Goal: Task Accomplishment & Management: Complete application form

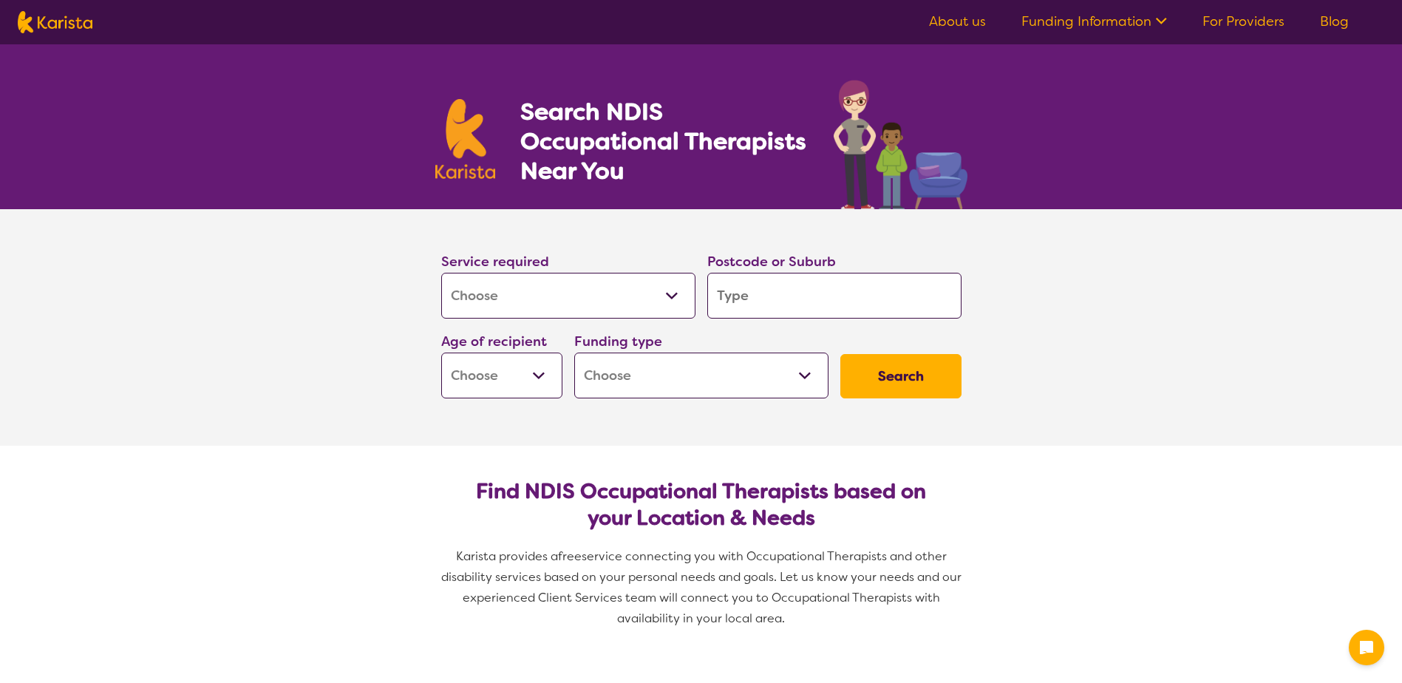
select select "[MEDICAL_DATA]"
click at [799, 307] on input "search" at bounding box center [834, 296] width 254 height 46
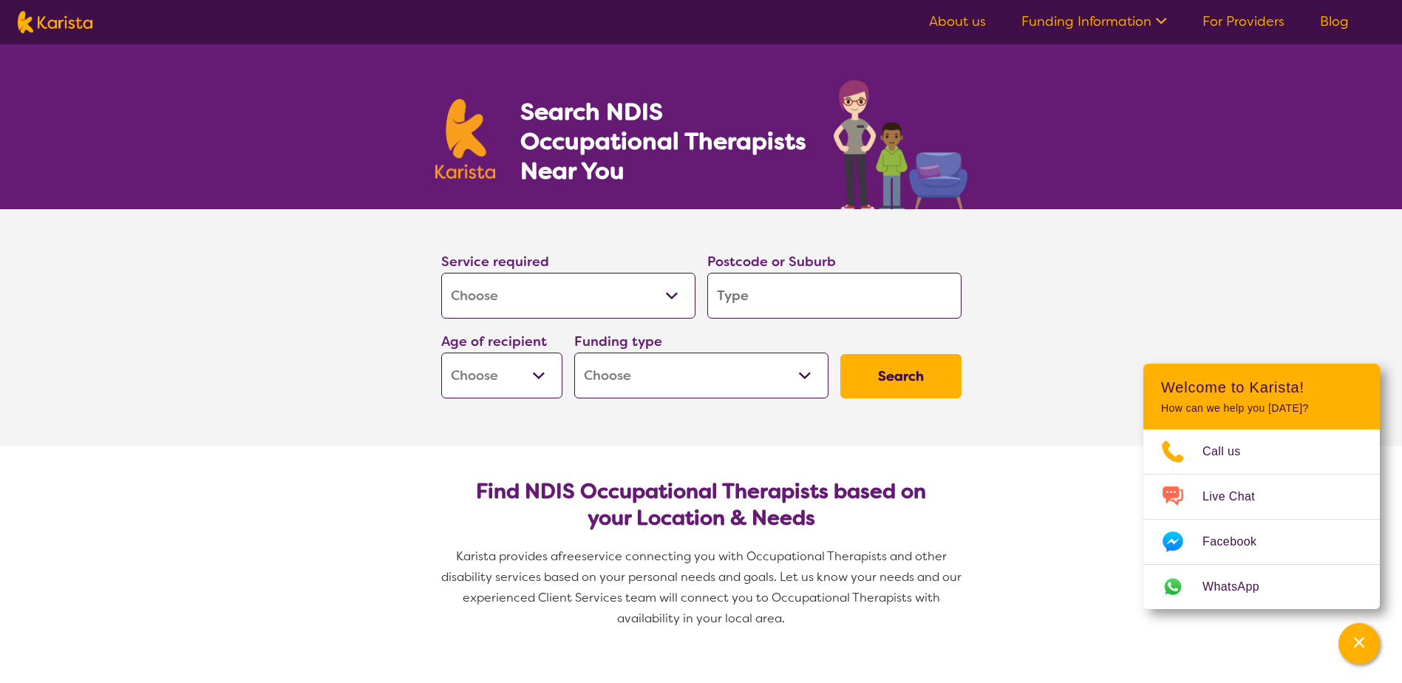
type input "4"
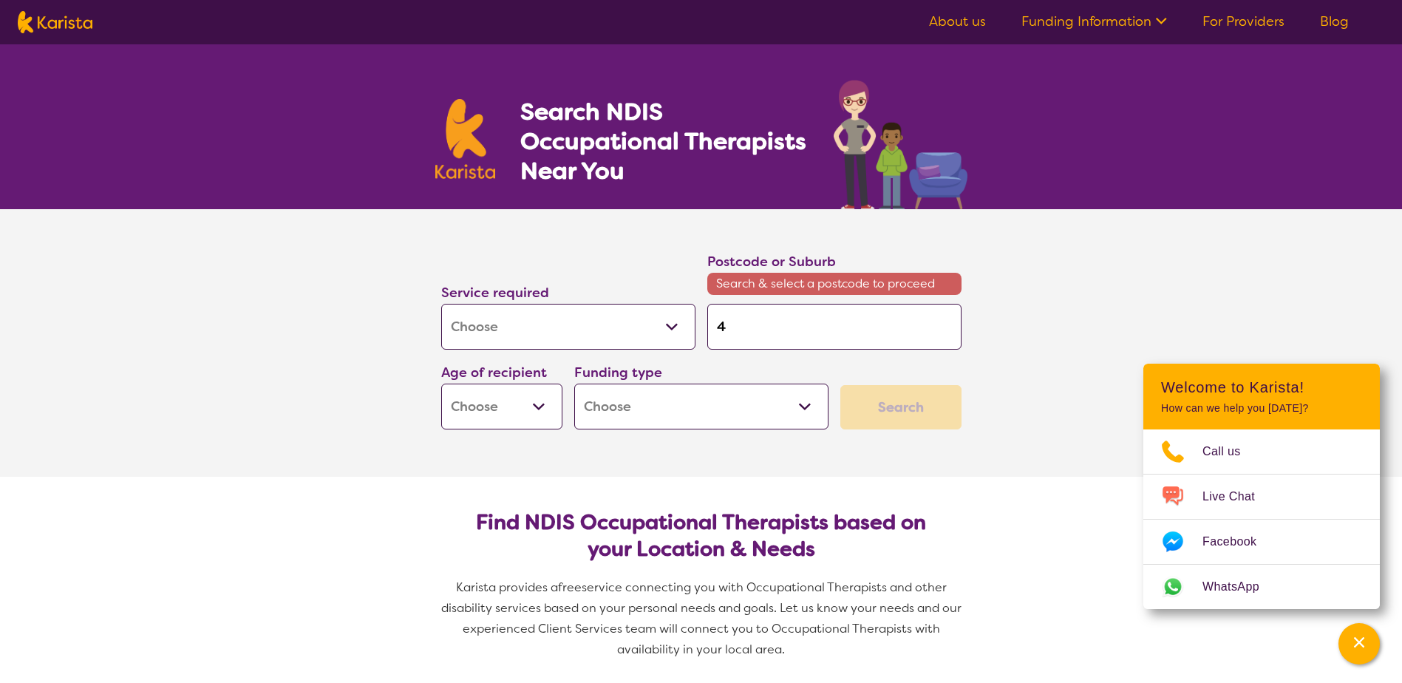
type input "46"
type input "461"
type input "4610"
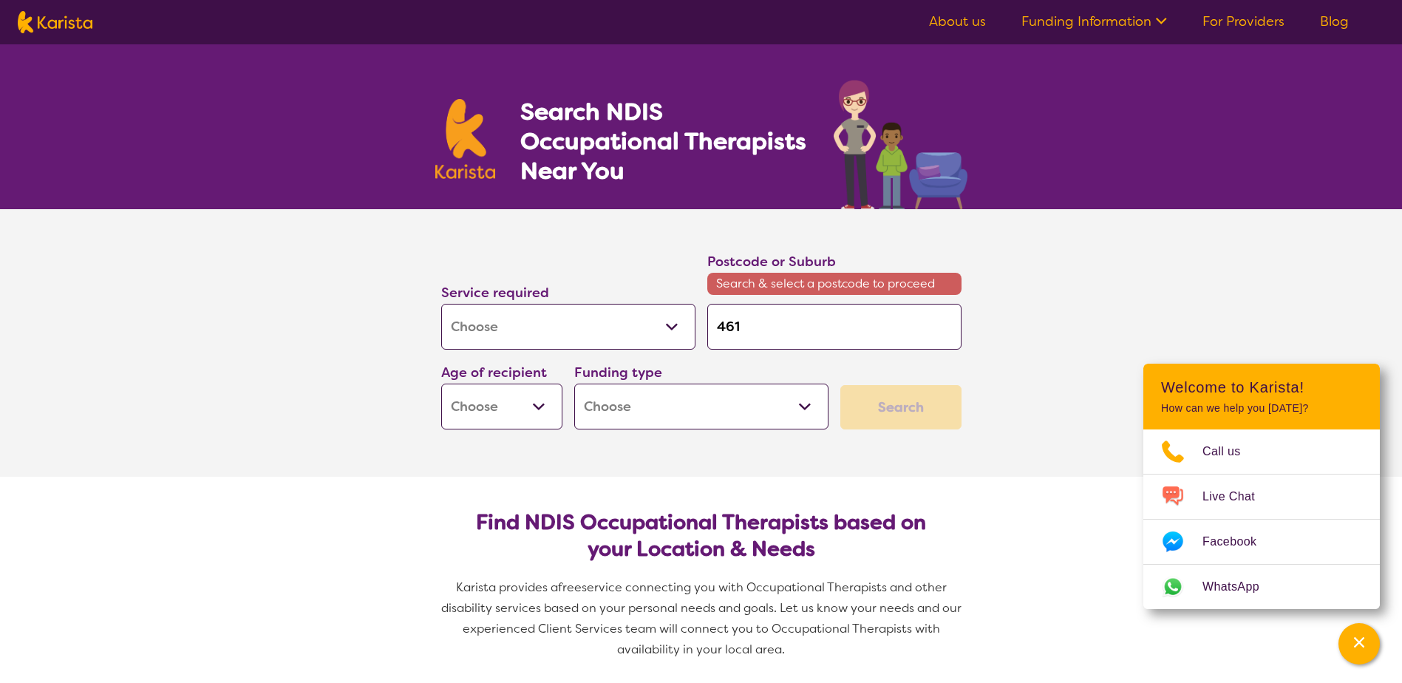
type input "4610"
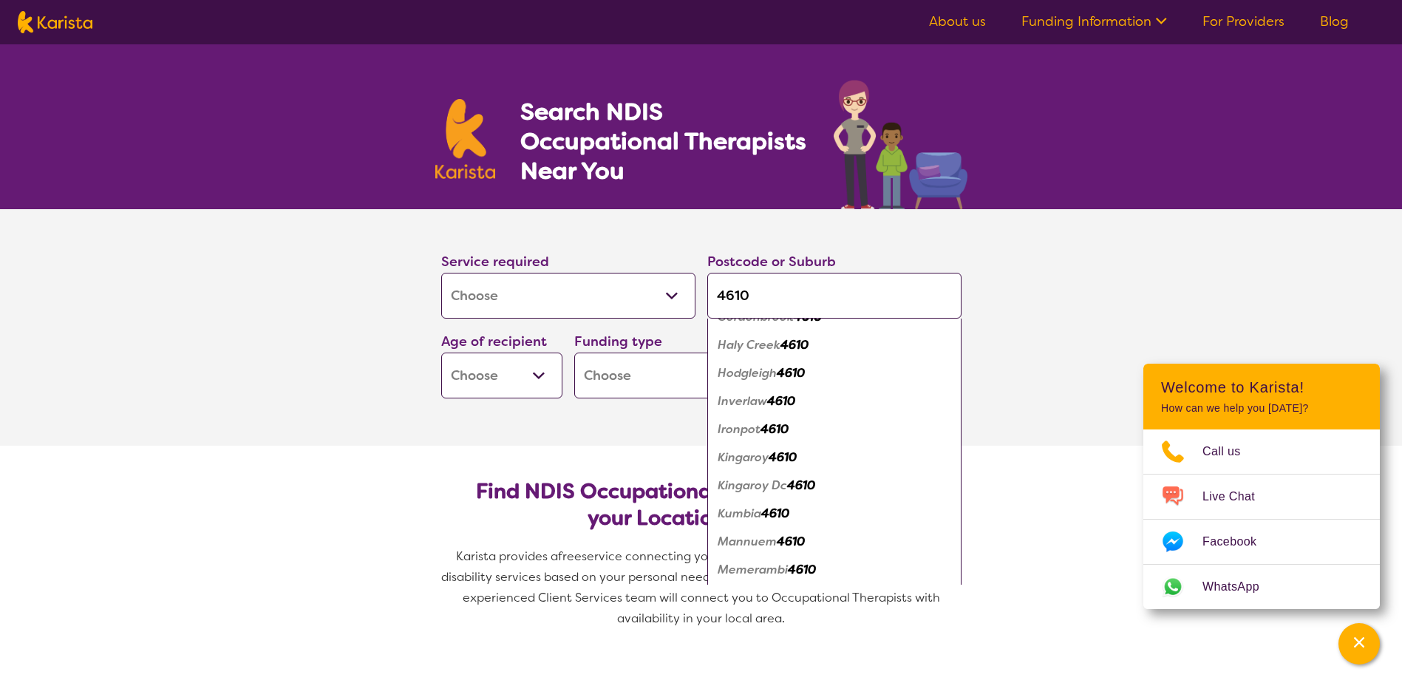
scroll to position [443, 0]
type input "4610"
click at [757, 402] on em "Kingaroy" at bounding box center [743, 399] width 51 height 16
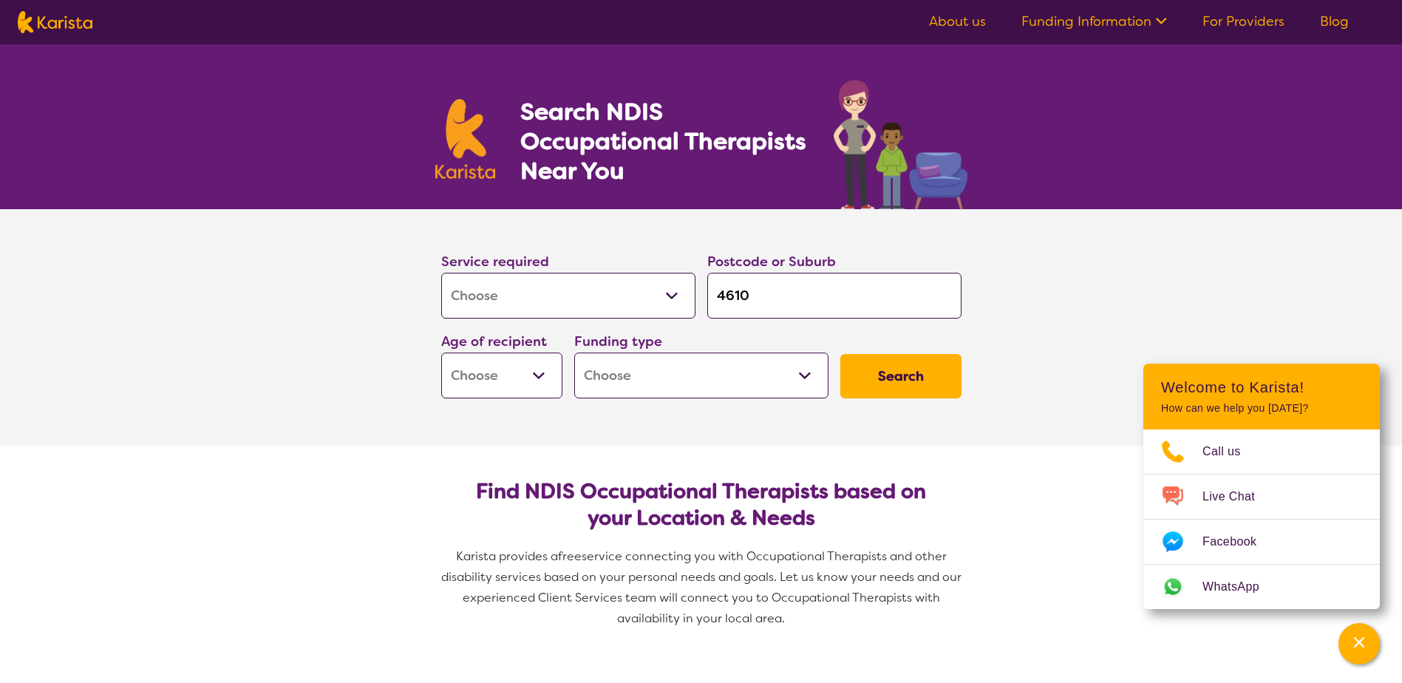
scroll to position [0, 0]
click at [539, 373] on select "Early Childhood - 0 to 9 Child - 10 to 11 Adolescent - 12 to 17 Adult - 18 to 6…" at bounding box center [501, 375] width 121 height 46
select select "AS"
click at [441, 352] on select "Early Childhood - 0 to 9 Child - 10 to 11 Adolescent - 12 to 17 Adult - 18 to 6…" at bounding box center [501, 375] width 121 height 46
select select "AS"
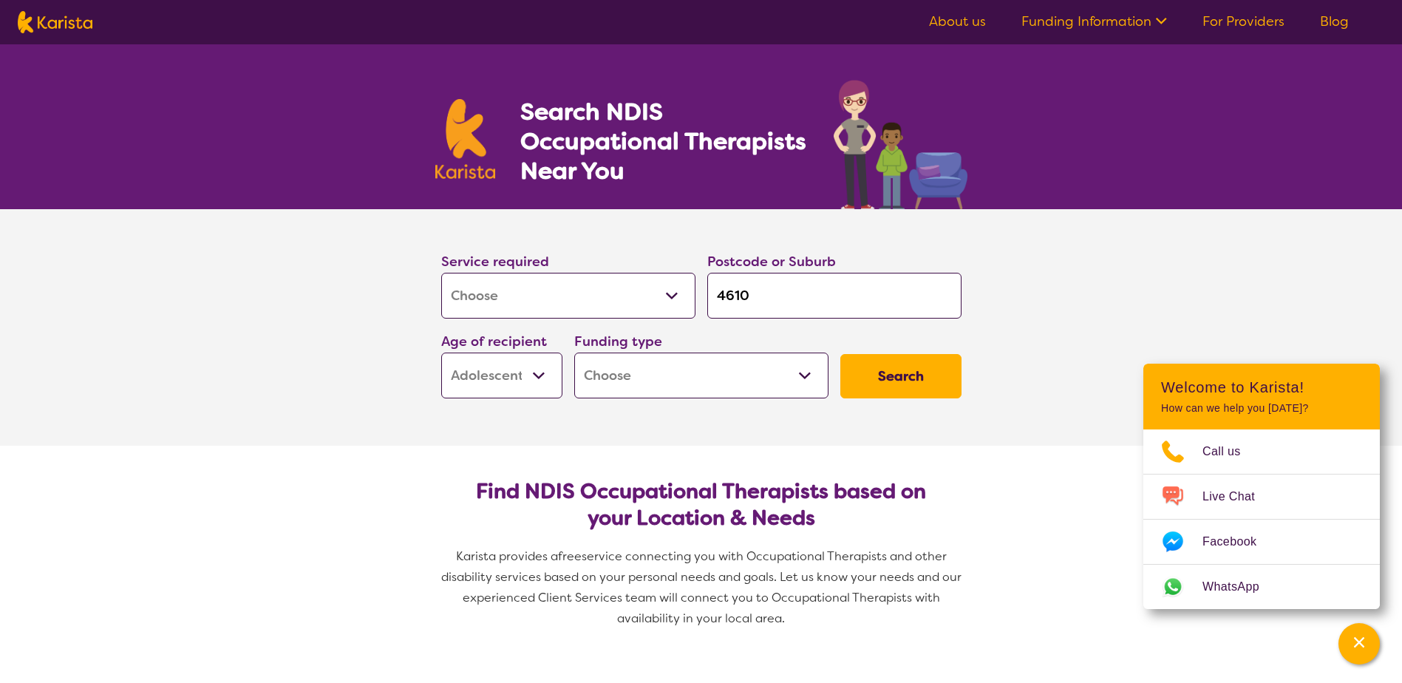
click at [678, 388] on select "Home Care Package (HCP) National Disability Insurance Scheme (NDIS) I don't know" at bounding box center [701, 375] width 254 height 46
select select "NDIS"
click at [574, 352] on select "Home Care Package (HCP) National Disability Insurance Scheme (NDIS) I don't know" at bounding box center [701, 375] width 254 height 46
select select "NDIS"
click at [893, 371] on button "Search" at bounding box center [900, 376] width 121 height 44
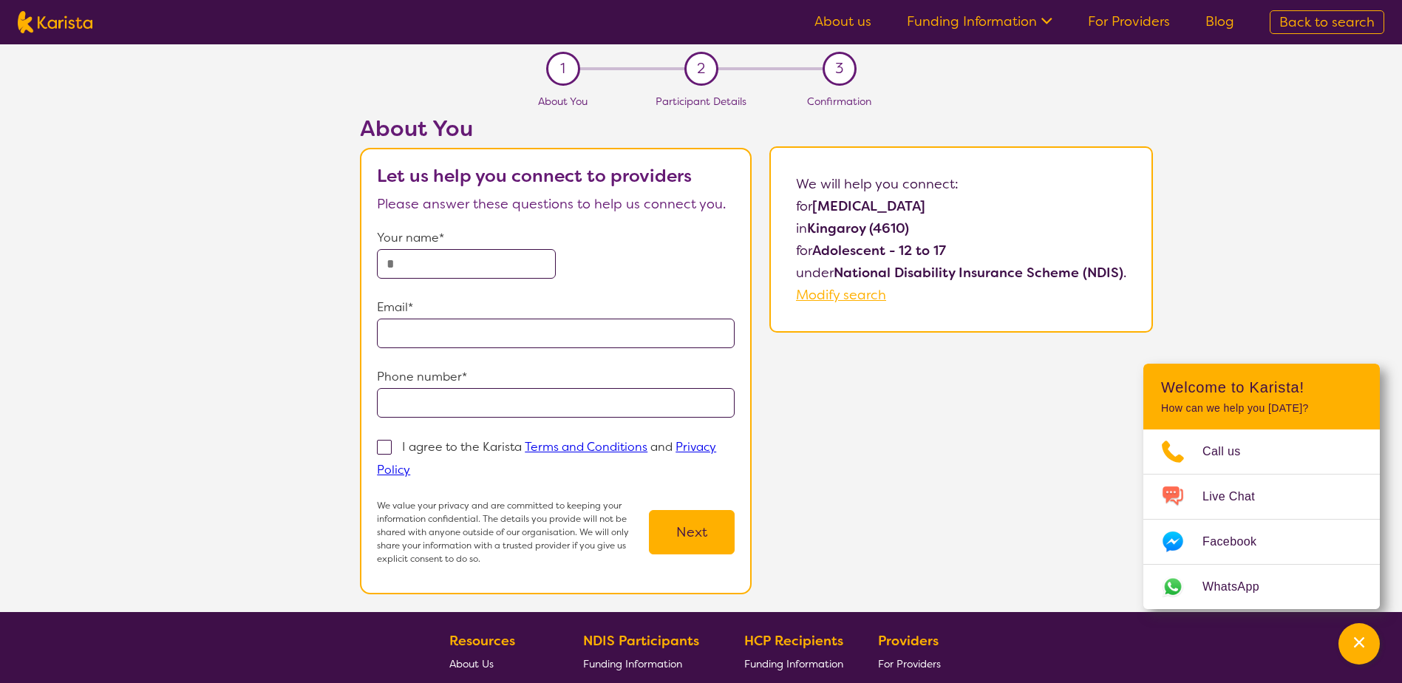
click at [497, 261] on input "text" at bounding box center [466, 264] width 179 height 30
type input "**********"
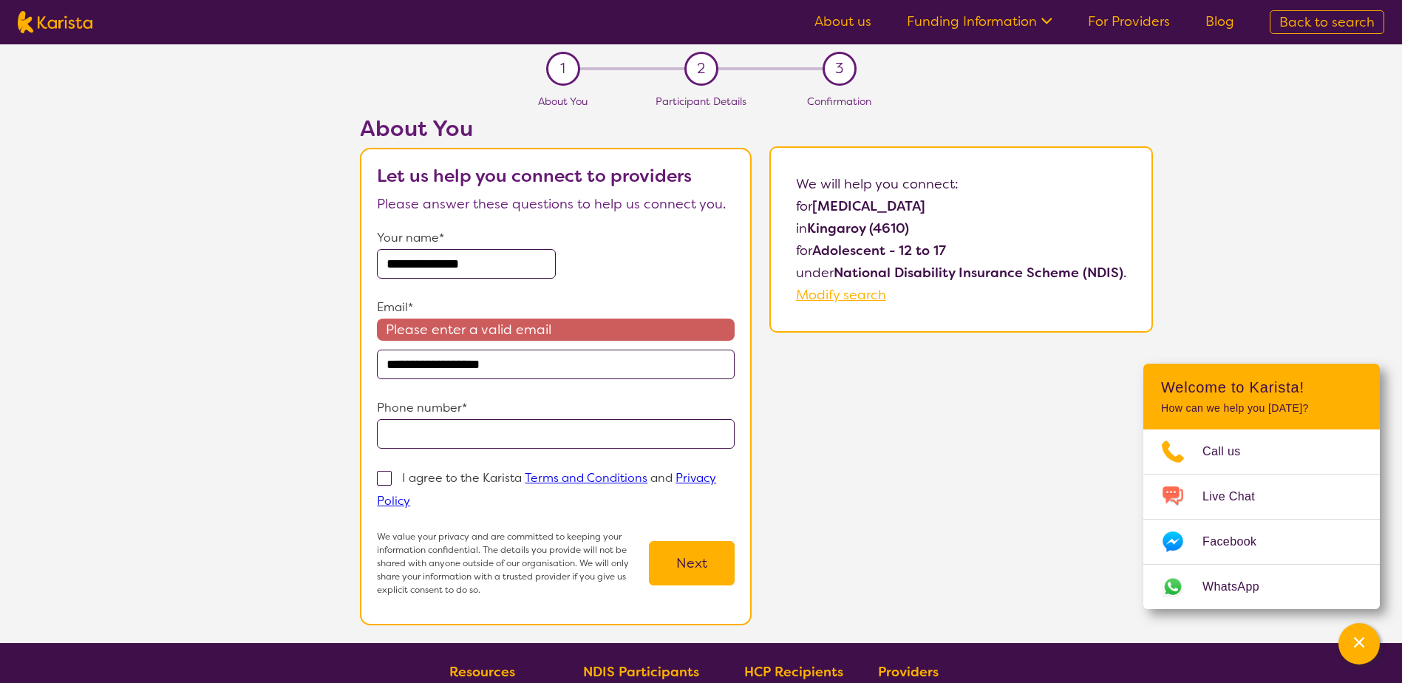
type input "**********"
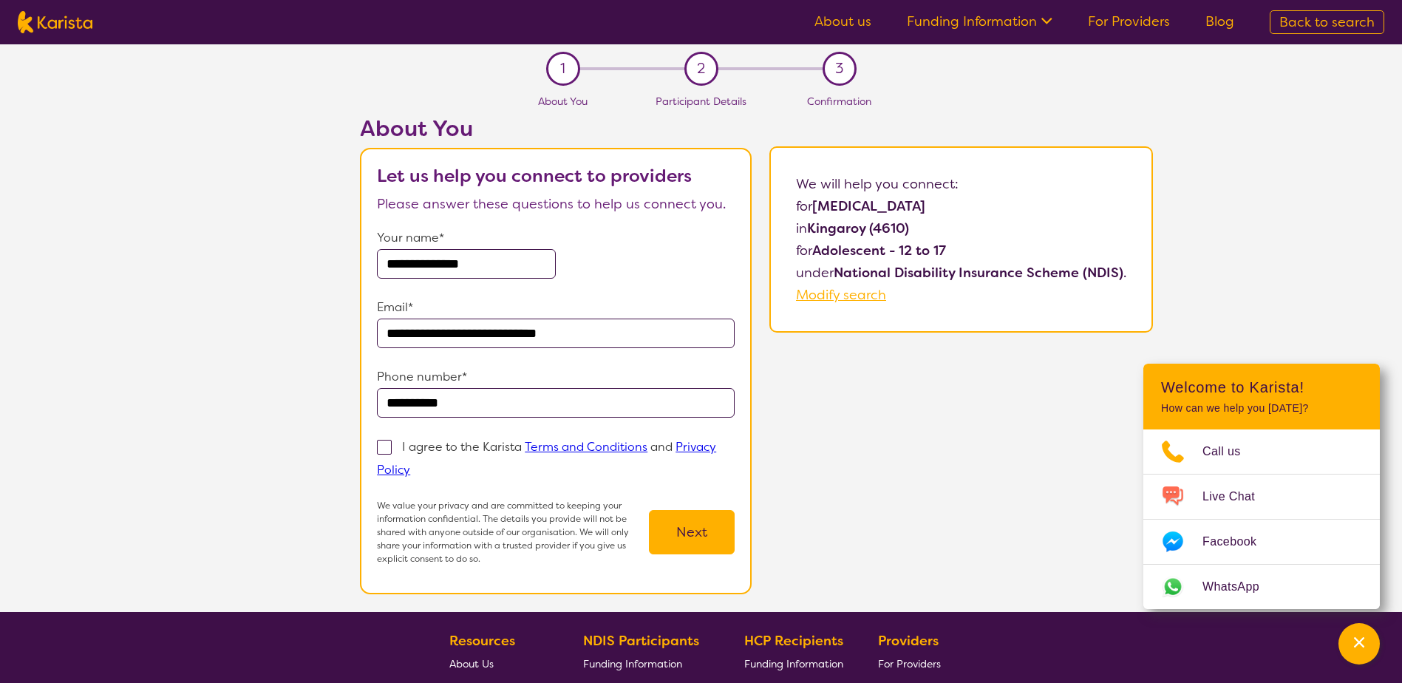
type input "**********"
click at [387, 447] on span at bounding box center [384, 447] width 15 height 15
click at [410, 464] on input "I agree to the Karista Terms and Conditions and Privacy Policy" at bounding box center [415, 469] width 10 height 10
checkbox input "true"
click at [708, 534] on button "Next" at bounding box center [692, 532] width 86 height 44
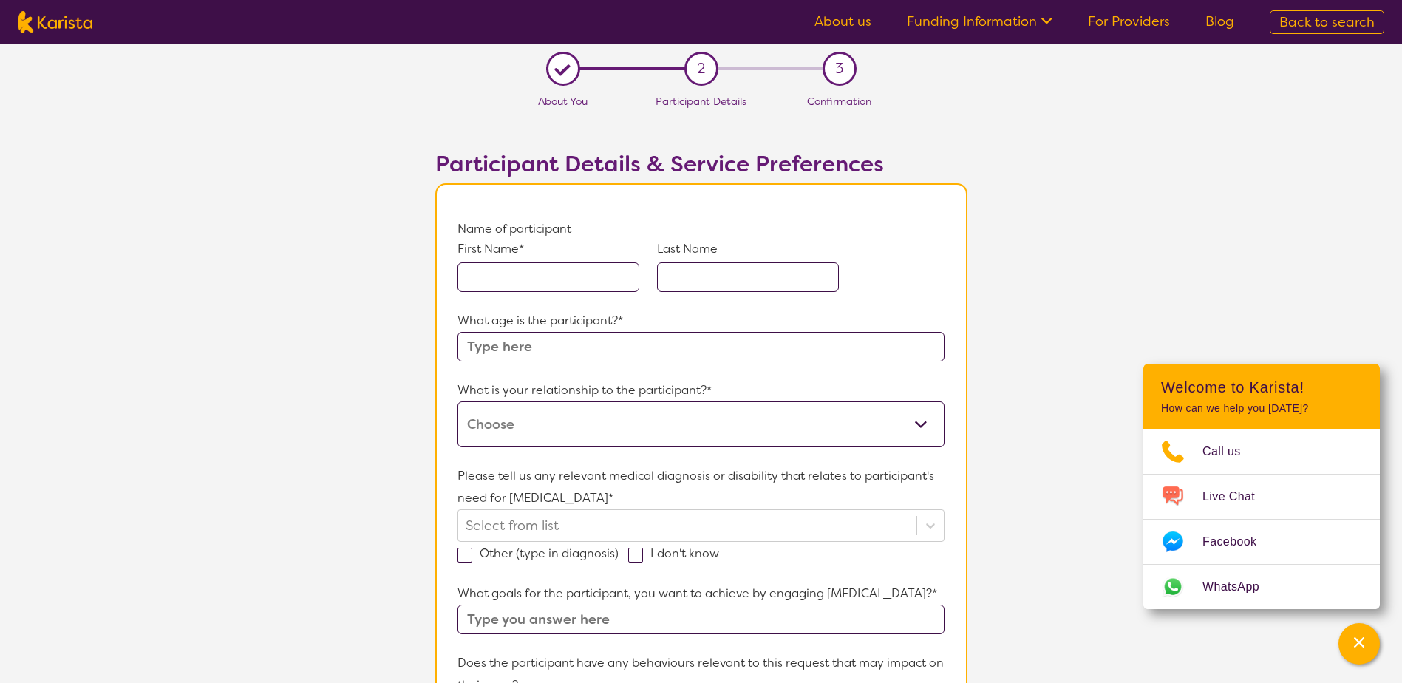
click at [546, 298] on div "First Name* Last Name" at bounding box center [700, 274] width 486 height 69
click at [78, 21] on img at bounding box center [55, 22] width 75 height 22
select select "[MEDICAL_DATA]"
select select "AS"
select select "NDIS"
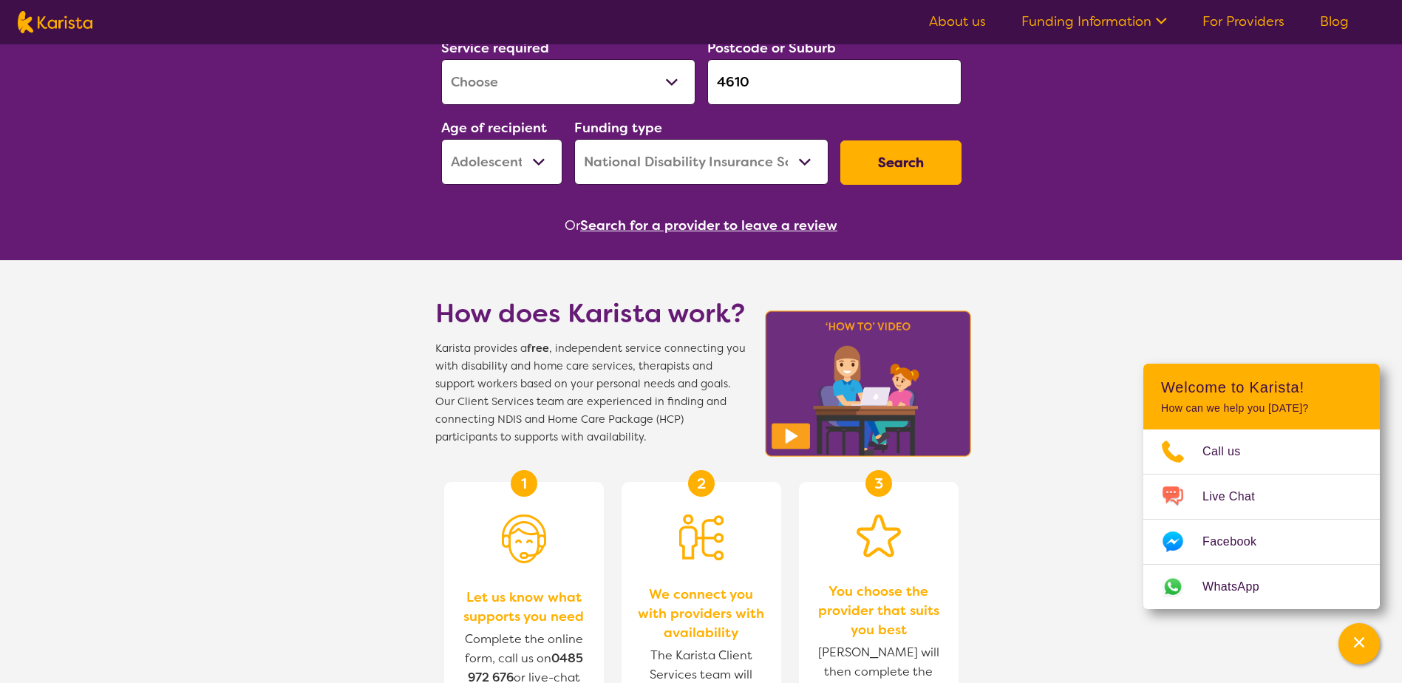
scroll to position [296, 0]
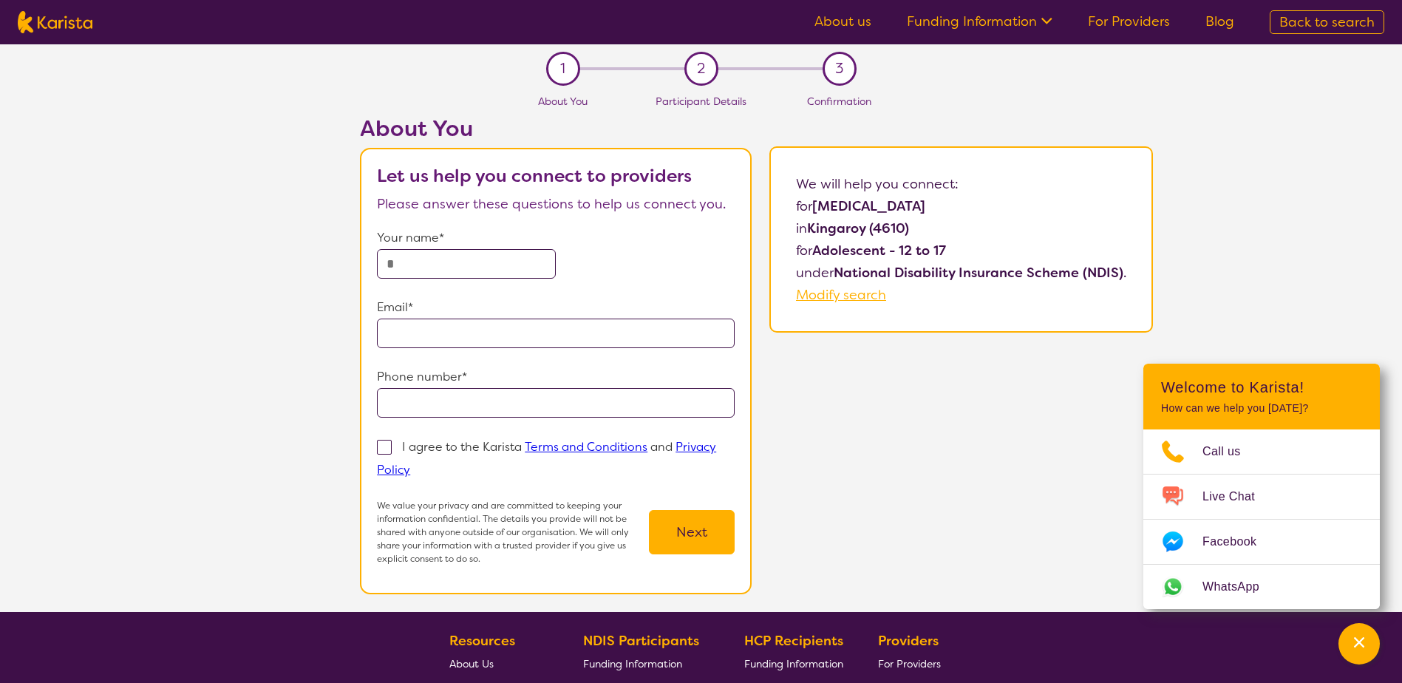
select select "[MEDICAL_DATA]"
select select "AS"
select select "NDIS"
select select "[MEDICAL_DATA]"
select select "AS"
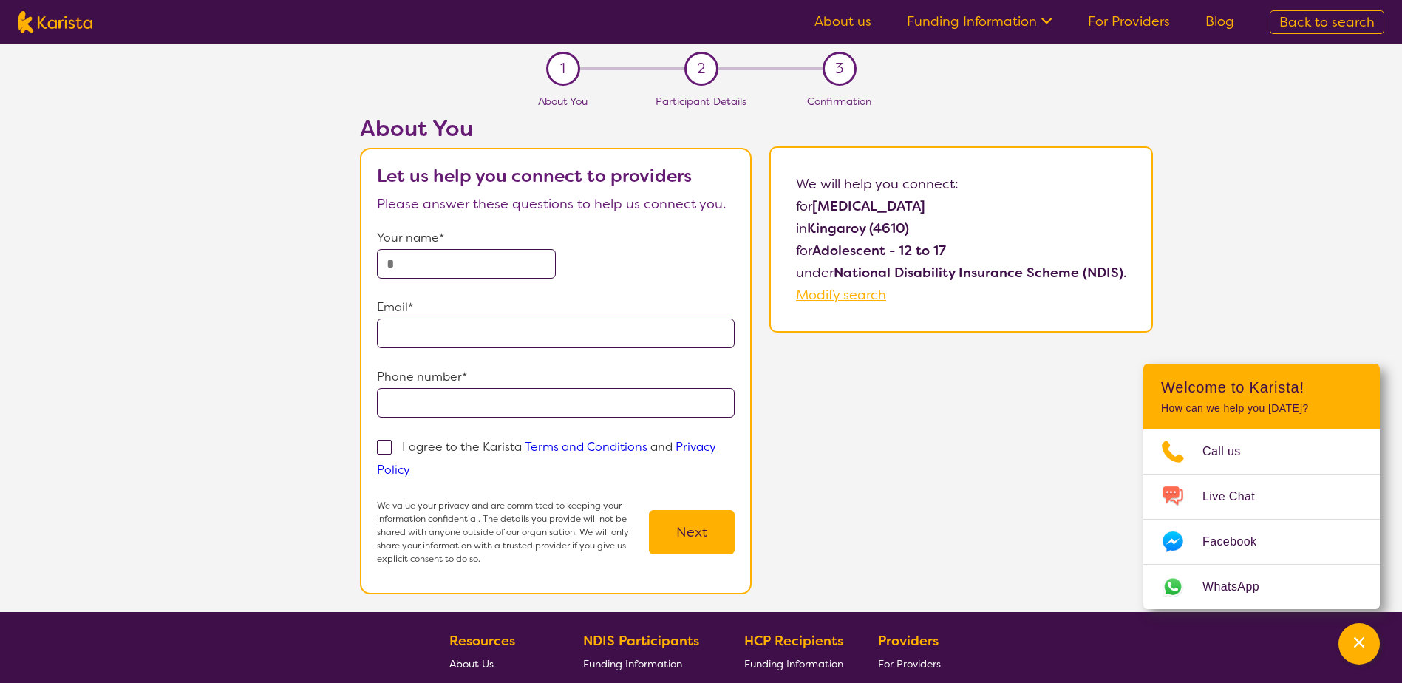
select select "NDIS"
